Goal: Find specific page/section: Find specific page/section

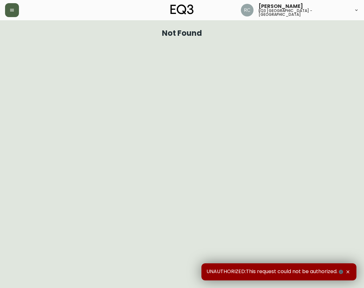
click at [15, 13] on button "button" at bounding box center [12, 10] width 14 height 14
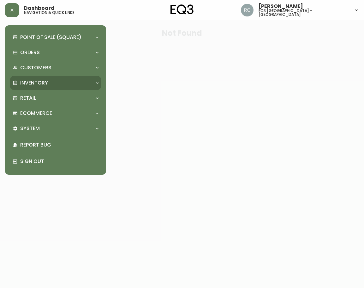
click at [35, 79] on p "Inventory" at bounding box center [34, 82] width 28 height 7
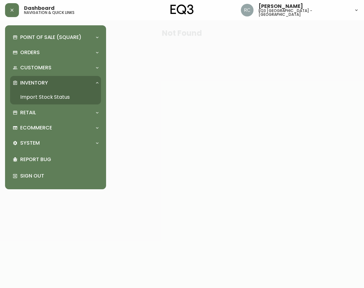
click at [61, 92] on link "Import Stock Status" at bounding box center [55, 97] width 91 height 15
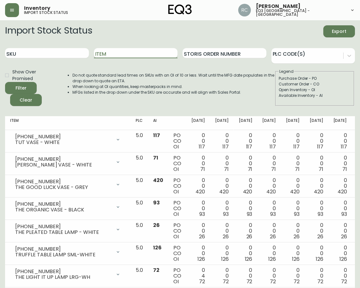
click at [103, 57] on input "Item" at bounding box center [136, 53] width 84 height 10
type input "[PERSON_NAME]"
click at [5, 82] on button "Filter" at bounding box center [21, 88] width 32 height 12
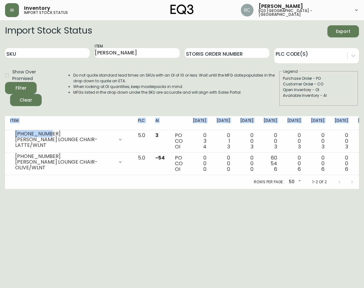
drag, startPoint x: 55, startPoint y: 137, endPoint x: 0, endPoint y: 143, distance: 54.9
click at [0, 143] on main "Import Stock Status Export SKU Item [PERSON_NAME] Storis Order Number PLC Code(…" at bounding box center [182, 104] width 364 height 168
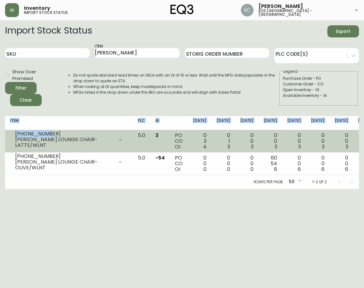
click at [38, 133] on div "[PHONE_NUMBER]" at bounding box center [64, 134] width 99 height 6
drag, startPoint x: 41, startPoint y: 136, endPoint x: 13, endPoint y: 139, distance: 28.6
click at [13, 139] on div "[PHONE_NUMBER] [PERSON_NAME][GEOGRAPHIC_DATA] CHAIR-LATTE/WLNT" at bounding box center [69, 139] width 118 height 14
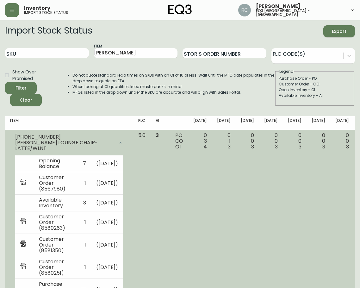
click at [42, 137] on div "[PHONE_NUMBER]" at bounding box center [64, 137] width 99 height 6
drag, startPoint x: 46, startPoint y: 137, endPoint x: 15, endPoint y: 138, distance: 30.7
click at [15, 138] on div "[PHONE_NUMBER] [PERSON_NAME][GEOGRAPHIC_DATA] CHAIR-LATTE/WLNT" at bounding box center [69, 142] width 118 height 20
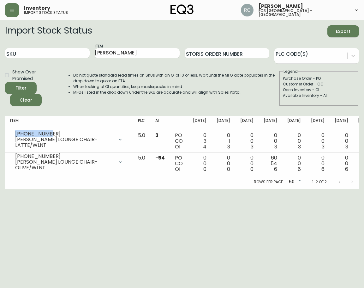
copy div "[PHONE_NUMBER]"
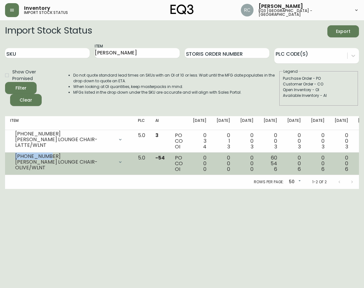
drag, startPoint x: 46, startPoint y: 158, endPoint x: 10, endPoint y: 159, distance: 35.7
click at [10, 159] on div "[PHONE_NUMBER] [PERSON_NAME] LOUNGE CHAIR-OLIVE/WLNT" at bounding box center [69, 162] width 118 height 14
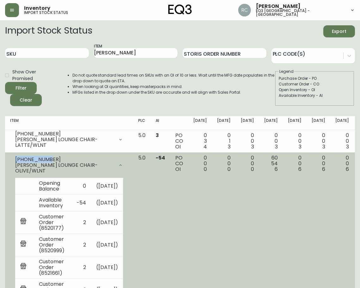
copy div "[PHONE_NUMBER]"
